Goal: Find specific page/section: Find specific page/section

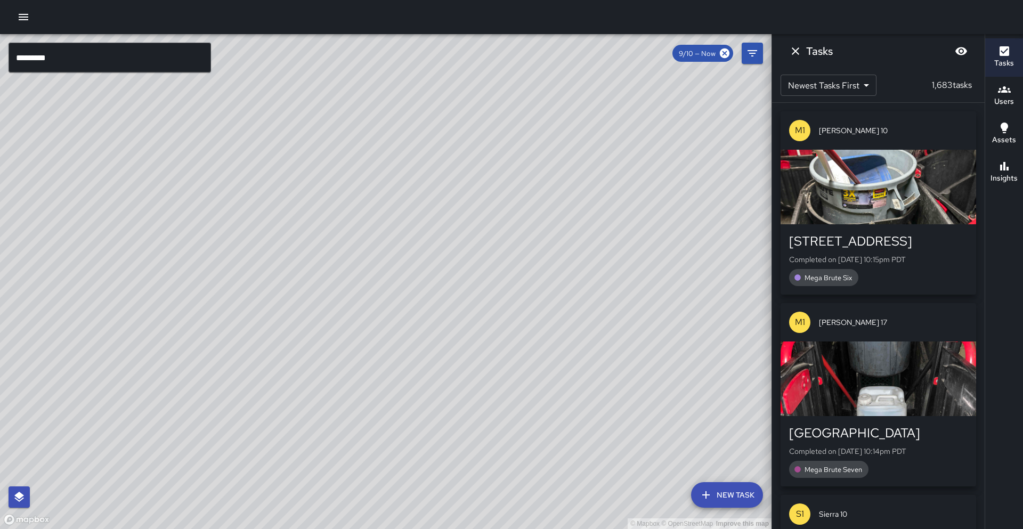
scroll to position [33, 0]
click at [68, 62] on input "*********" at bounding box center [110, 58] width 203 height 30
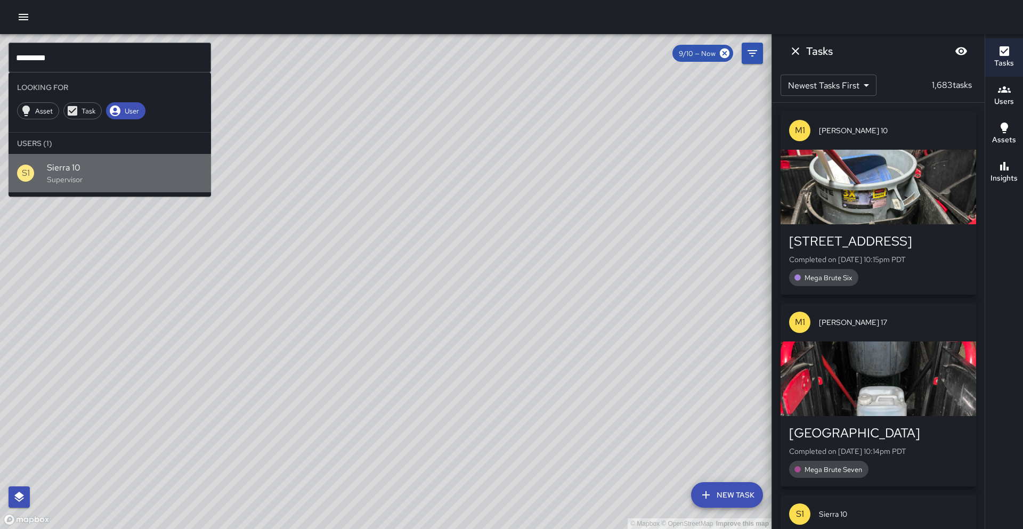
click at [88, 156] on div "S1 Sierra 10 Supervisor" at bounding box center [110, 173] width 203 height 38
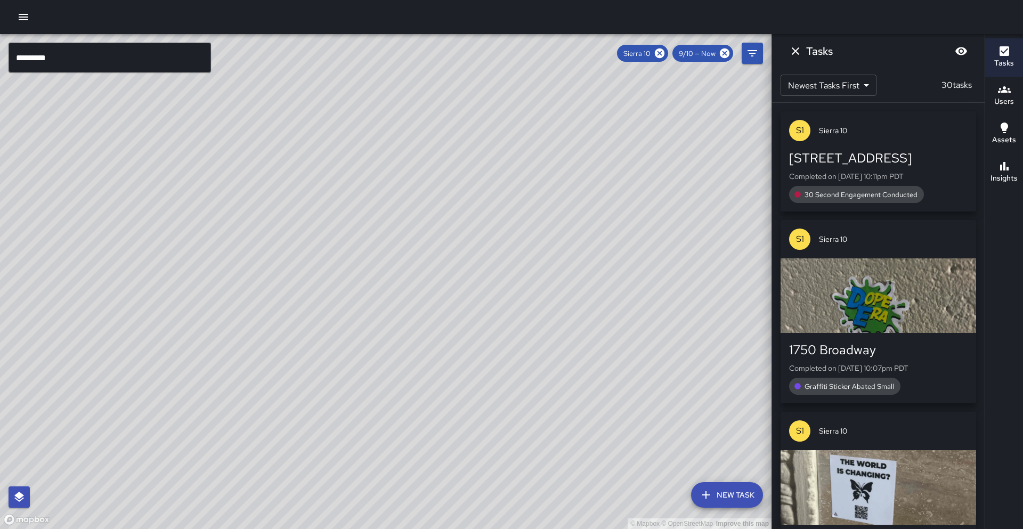
drag, startPoint x: 256, startPoint y: 323, endPoint x: 514, endPoint y: 123, distance: 327.0
click at [514, 122] on div "© Mapbox © OpenStreetMap Improve this map" at bounding box center [386, 281] width 772 height 495
drag, startPoint x: 334, startPoint y: 346, endPoint x: 315, endPoint y: 363, distance: 25.7
click at [315, 363] on div "© Mapbox © OpenStreetMap Improve this map" at bounding box center [386, 281] width 772 height 495
drag, startPoint x: 345, startPoint y: 296, endPoint x: 255, endPoint y: 428, distance: 160.7
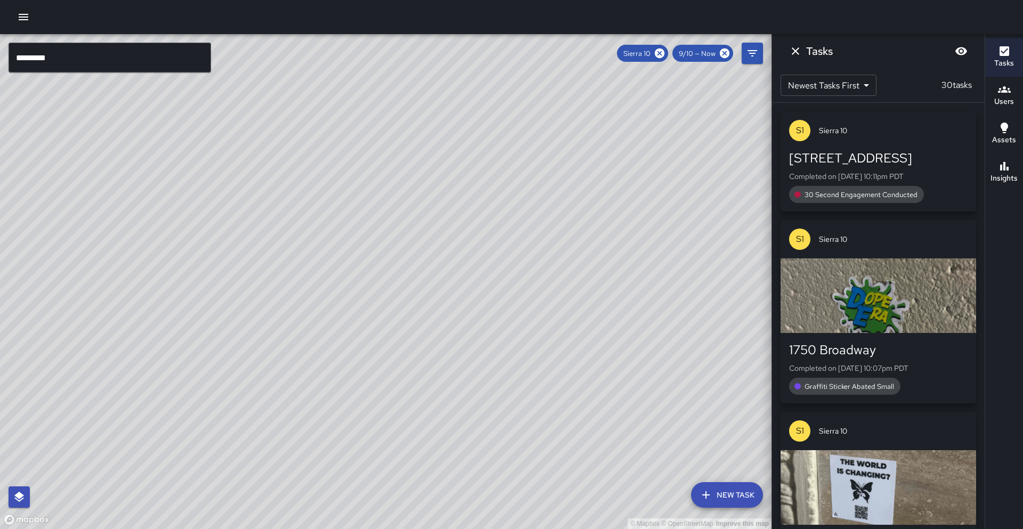
click at [255, 428] on div "© Mapbox © OpenStreetMap Improve this map" at bounding box center [386, 281] width 772 height 495
drag, startPoint x: 259, startPoint y: 382, endPoint x: 304, endPoint y: 301, distance: 92.8
click at [304, 301] on div "© Mapbox © OpenStreetMap Improve this map" at bounding box center [386, 281] width 772 height 495
click at [1012, 179] on h6 "Insights" at bounding box center [1004, 179] width 27 height 12
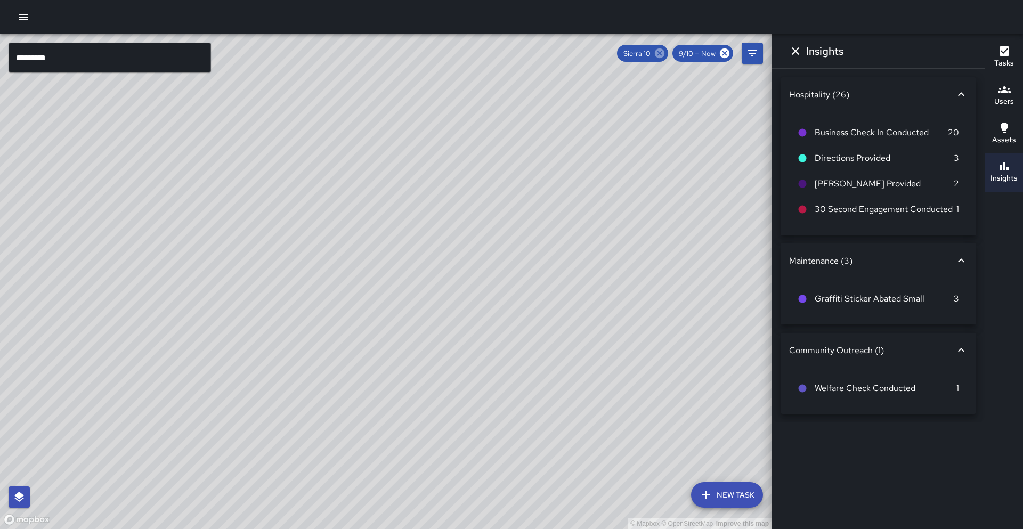
click at [658, 52] on icon at bounding box center [660, 53] width 10 height 10
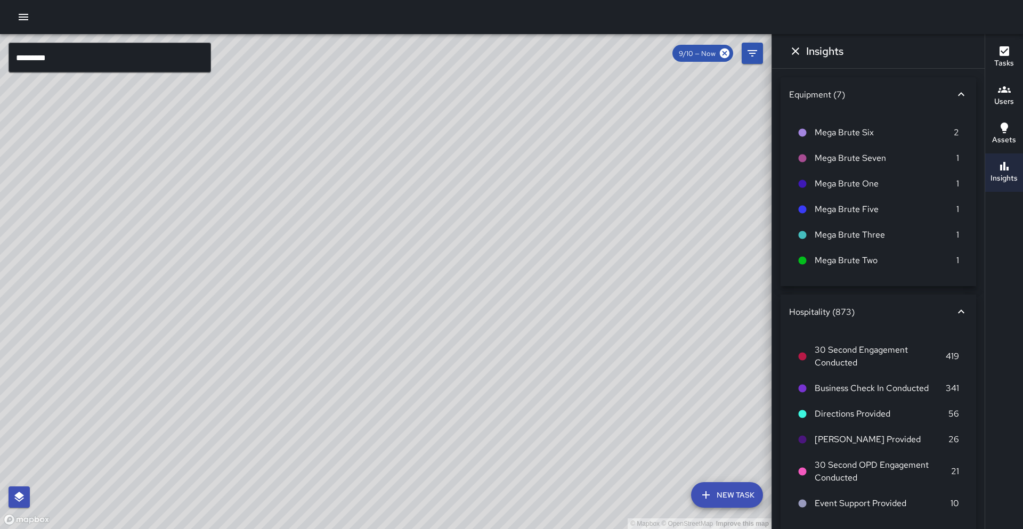
drag, startPoint x: 435, startPoint y: 134, endPoint x: 286, endPoint y: 361, distance: 271.8
click at [284, 364] on div "© Mapbox © OpenStreetMap Improve this map" at bounding box center [386, 281] width 772 height 495
drag, startPoint x: 421, startPoint y: 271, endPoint x: 519, endPoint y: 179, distance: 134.6
click at [520, 178] on div "© Mapbox © OpenStreetMap Improve this map" at bounding box center [386, 281] width 772 height 495
drag, startPoint x: 403, startPoint y: 318, endPoint x: 393, endPoint y: 310, distance: 12.6
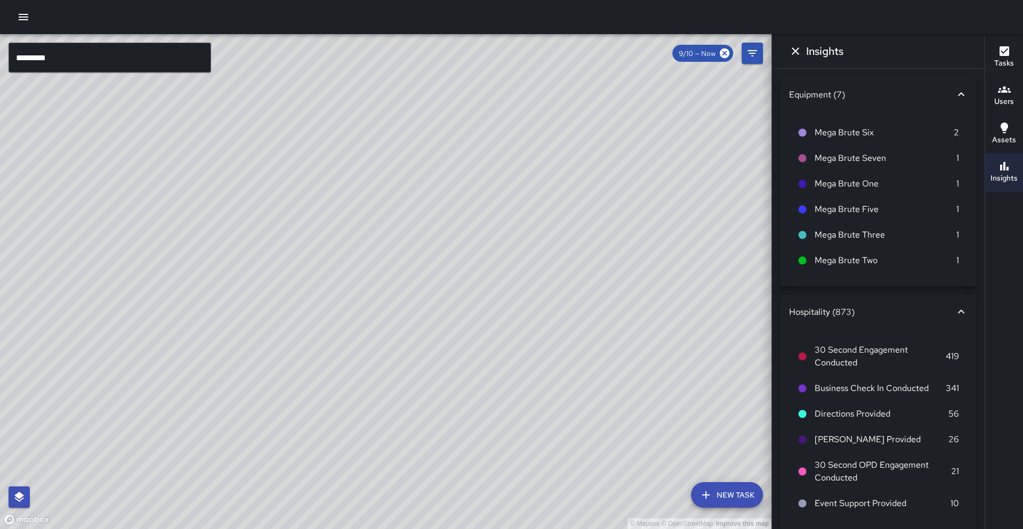
click at [393, 310] on div "© Mapbox © OpenStreetMap Improve this map" at bounding box center [386, 281] width 772 height 495
click at [83, 64] on input "*********" at bounding box center [110, 58] width 203 height 30
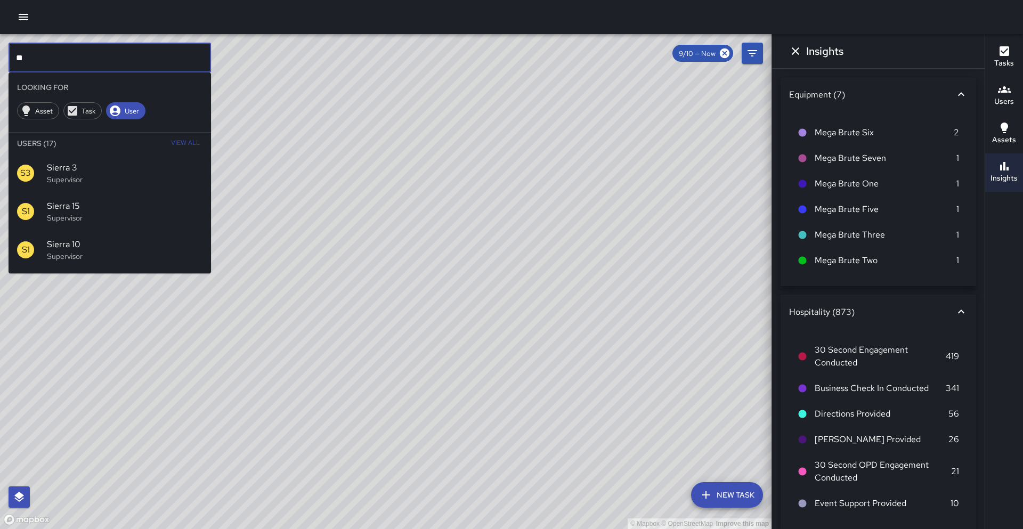
type input "*"
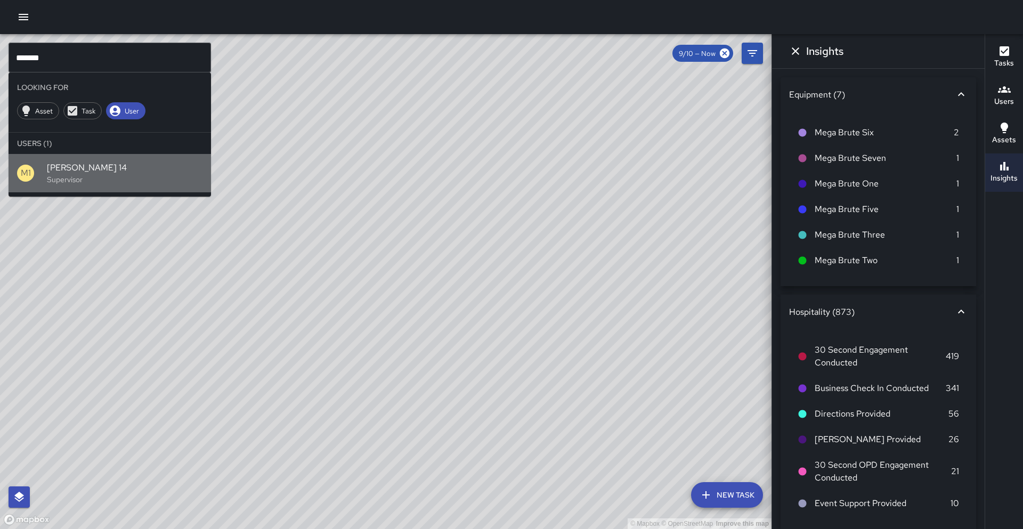
click at [119, 174] on span "[PERSON_NAME] 14" at bounding box center [125, 167] width 156 height 13
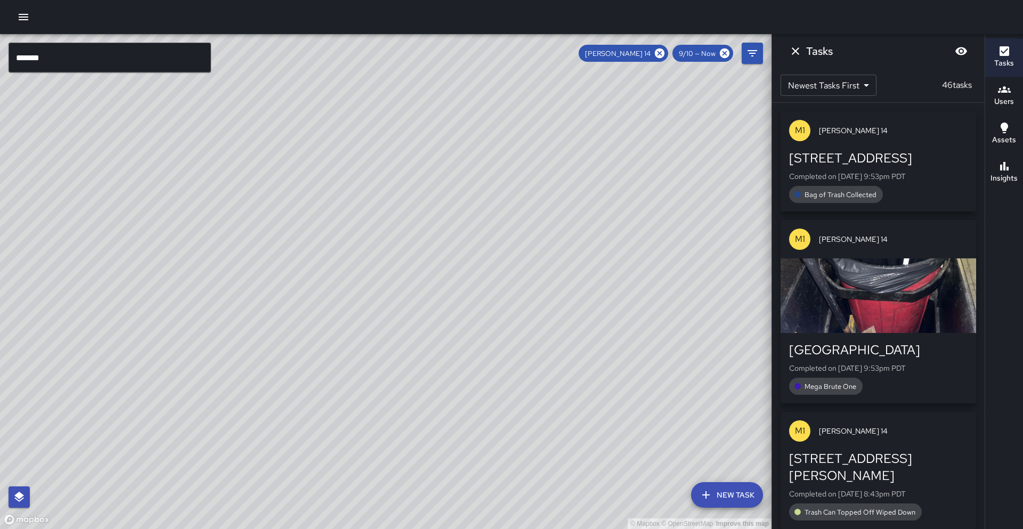
drag, startPoint x: 509, startPoint y: 337, endPoint x: 523, endPoint y: 290, distance: 48.9
click at [523, 290] on div "© Mapbox © OpenStreetMap Improve this map" at bounding box center [386, 281] width 772 height 495
click at [661, 55] on icon at bounding box center [660, 53] width 10 height 10
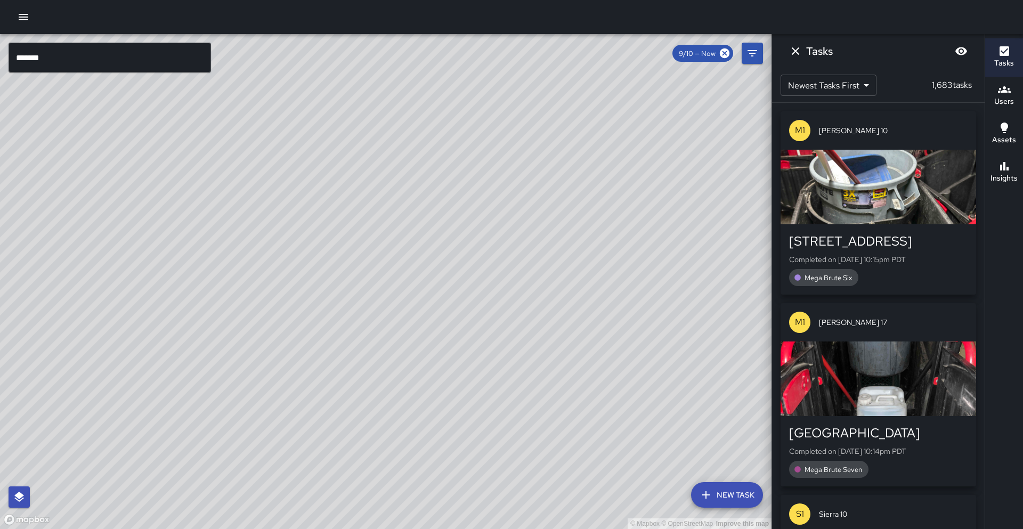
click at [195, 62] on input "*******" at bounding box center [110, 58] width 203 height 30
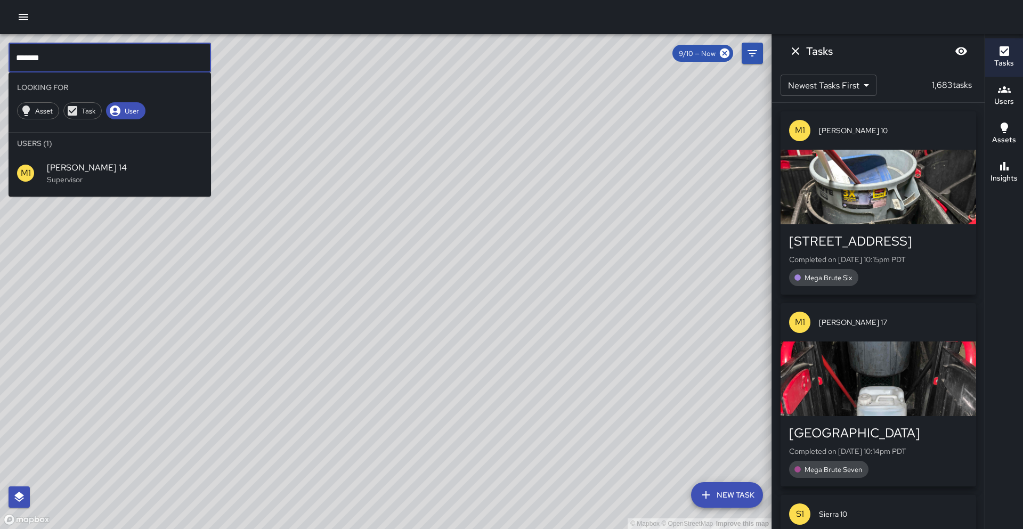
click at [146, 169] on span "[PERSON_NAME] 14" at bounding box center [125, 167] width 156 height 13
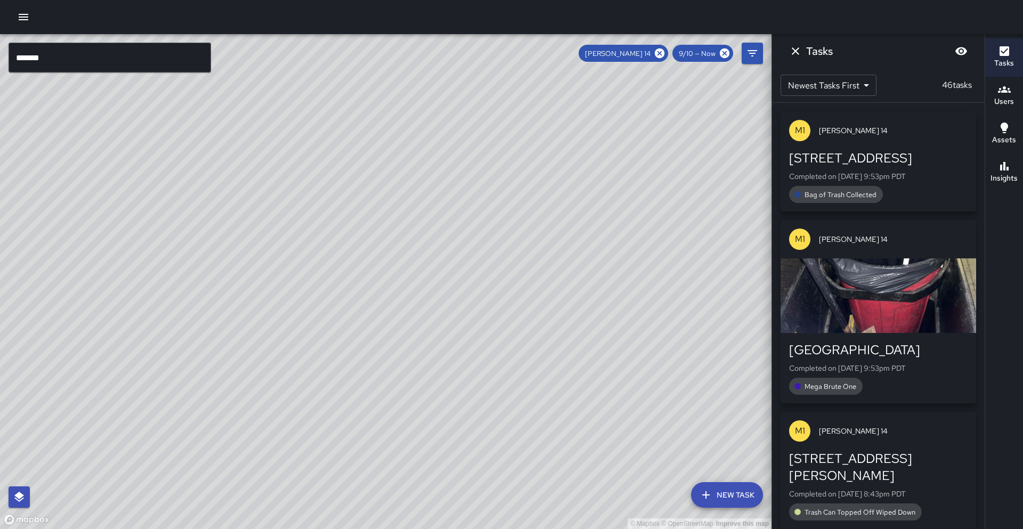
click at [55, 50] on input "*******" at bounding box center [110, 58] width 203 height 30
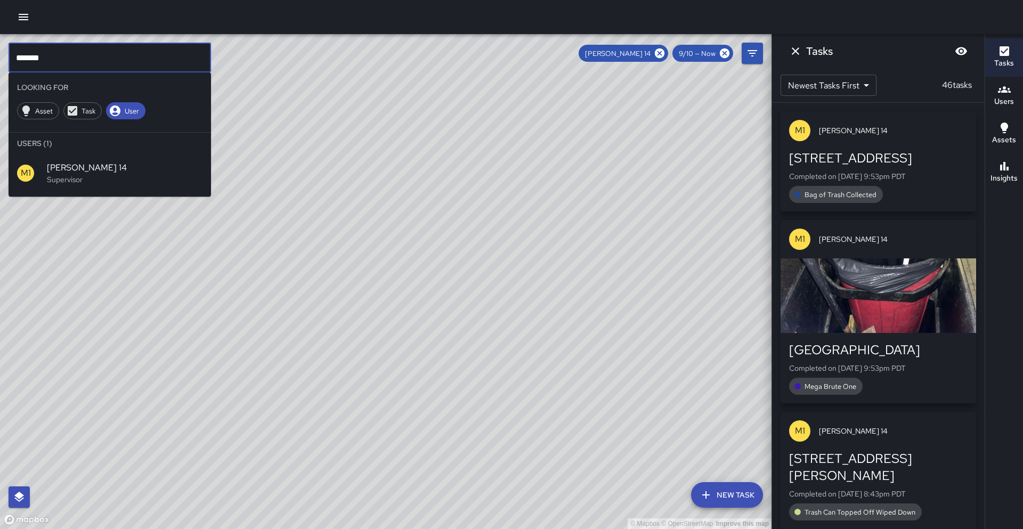
click at [53, 52] on input "*******" at bounding box center [110, 58] width 203 height 30
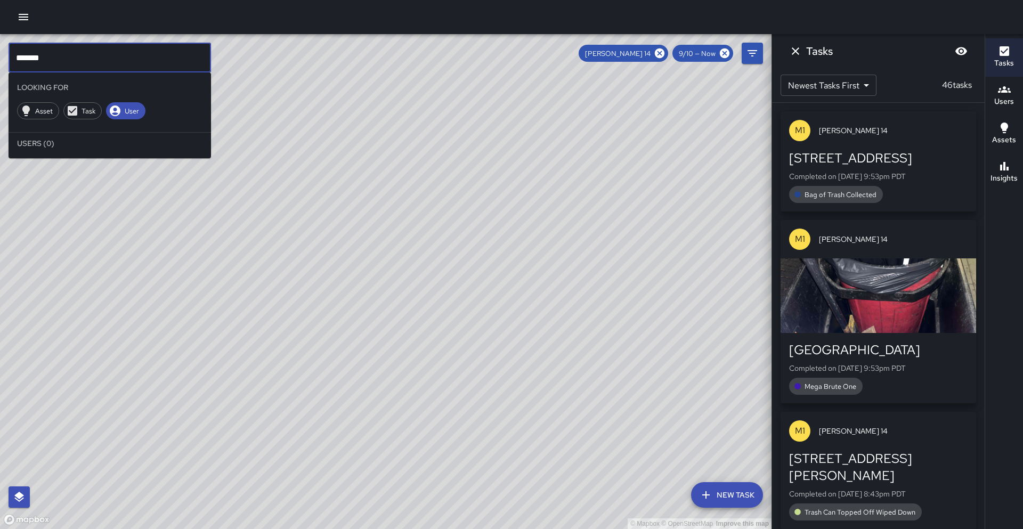
type input "*******"
click at [657, 56] on icon at bounding box center [660, 53] width 12 height 12
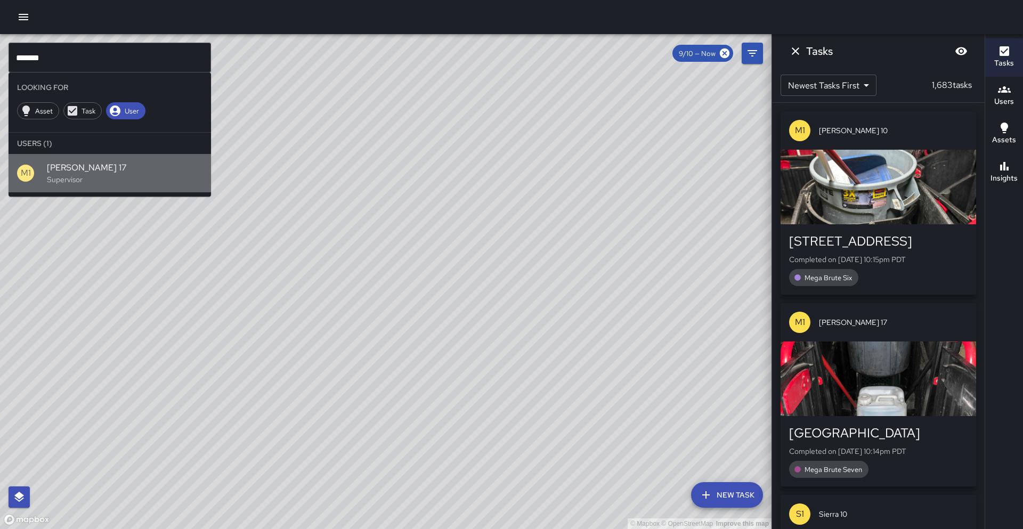
click at [181, 168] on span "[PERSON_NAME] 17" at bounding box center [125, 167] width 156 height 13
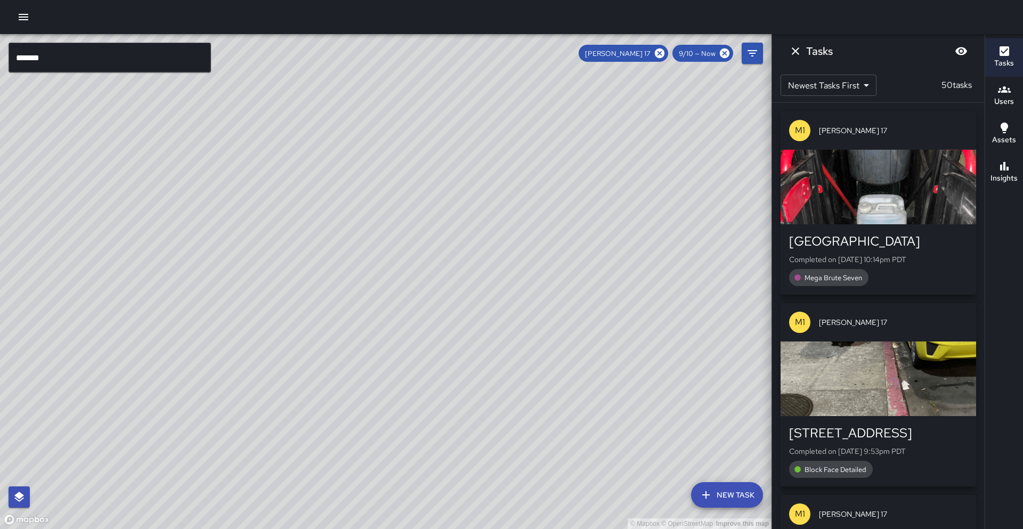
drag, startPoint x: 564, startPoint y: 149, endPoint x: 341, endPoint y: 331, distance: 288.6
click at [341, 331] on div "© Mapbox © OpenStreetMap Improve this map" at bounding box center [386, 281] width 772 height 495
